Goal: Information Seeking & Learning: Learn about a topic

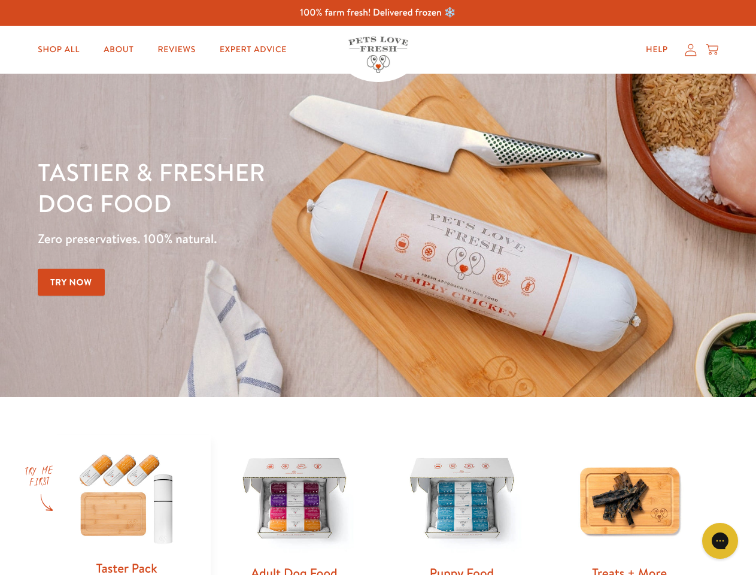
click at [378, 287] on div "Tastier & fresher dog food Zero preservatives. 100% natural. Try Now" at bounding box center [265, 235] width 454 height 158
click at [720, 541] on icon "Gorgias live chat" at bounding box center [719, 540] width 11 height 11
